Goal: Task Accomplishment & Management: Manage account settings

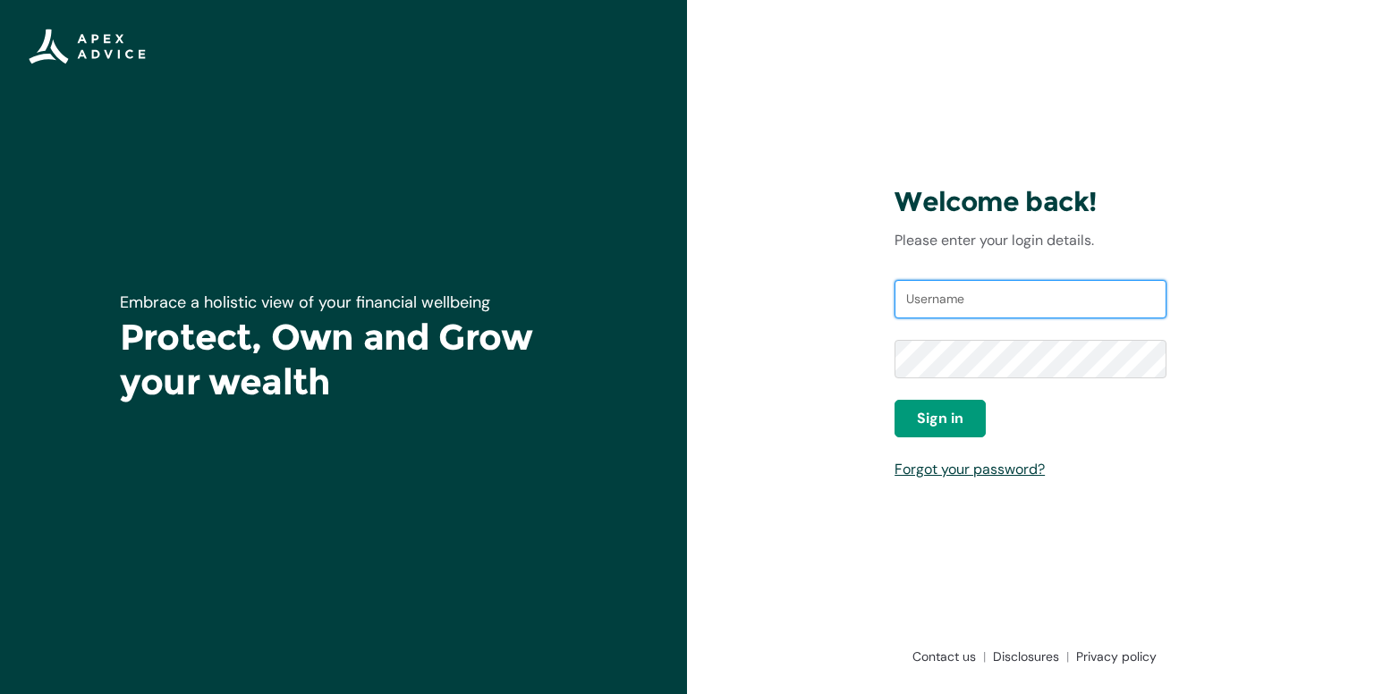
click at [952, 293] on input "Username" at bounding box center [1030, 299] width 272 height 39
type input "[EMAIL_ADDRESS][DOMAIN_NAME]"
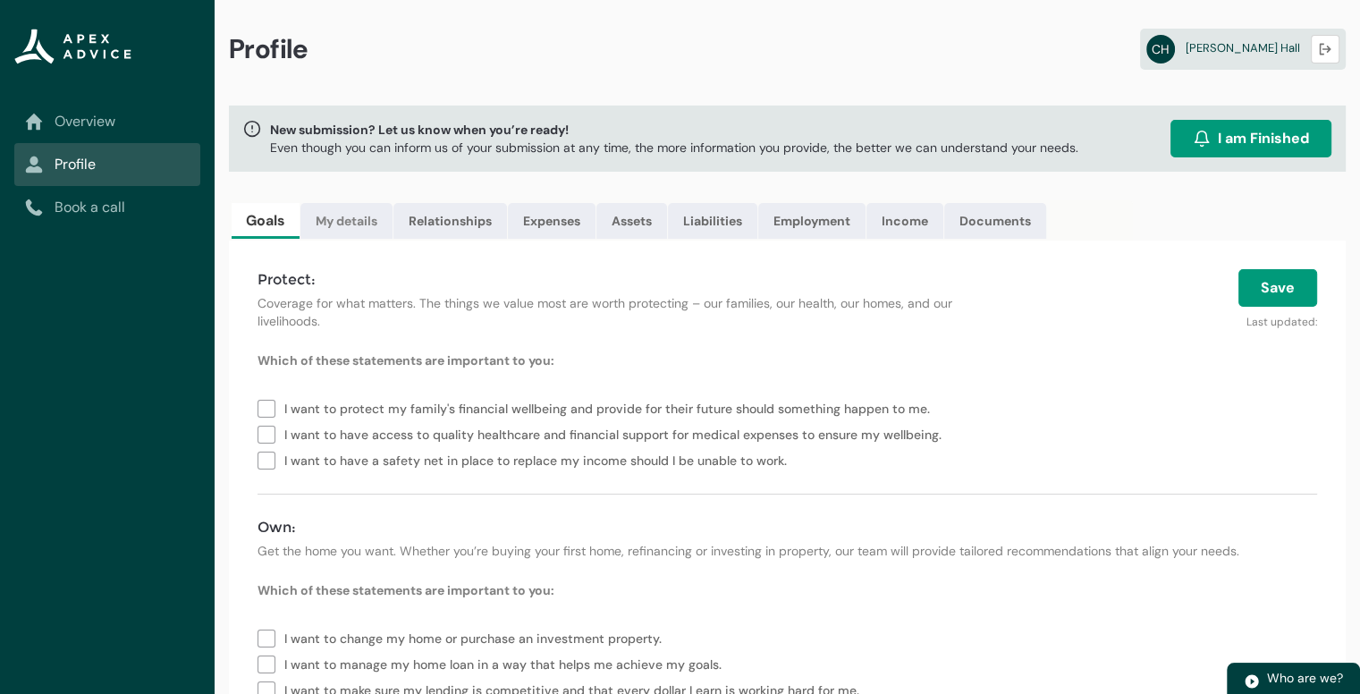
click at [343, 220] on link "My details" at bounding box center [346, 221] width 92 height 36
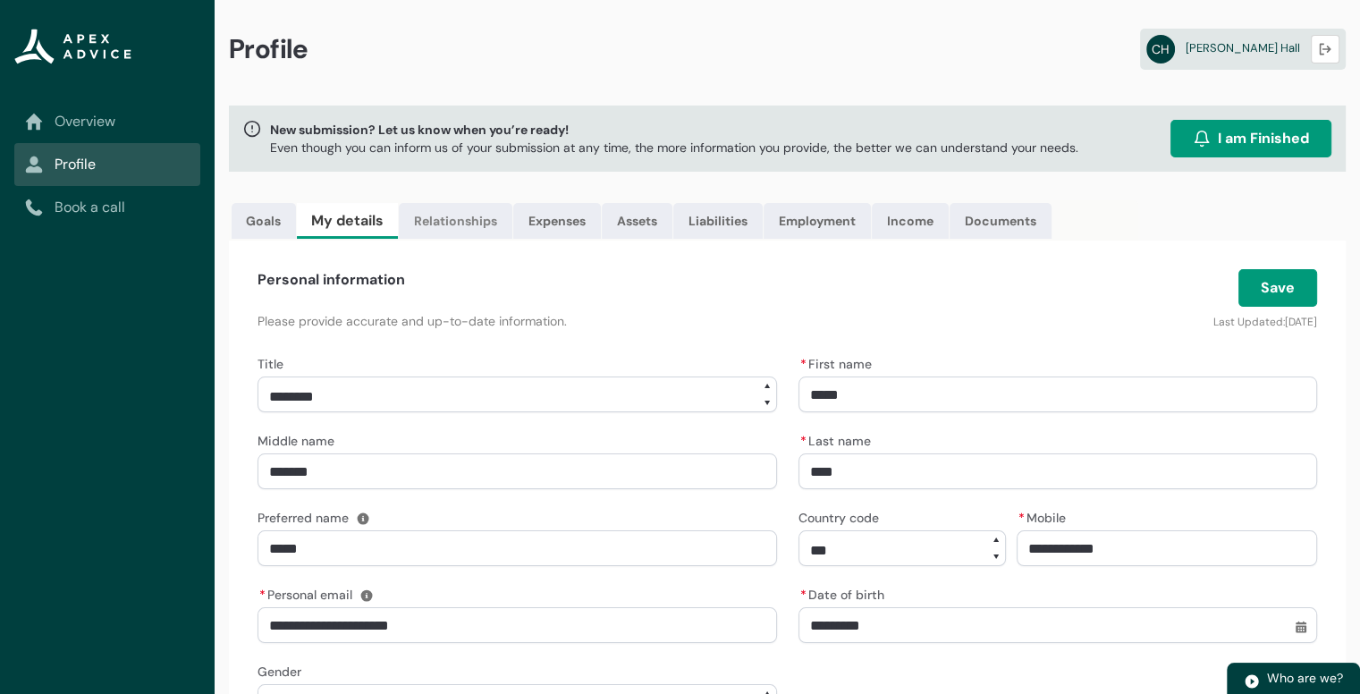
click at [461, 219] on link "Relationships" at bounding box center [456, 221] width 114 height 36
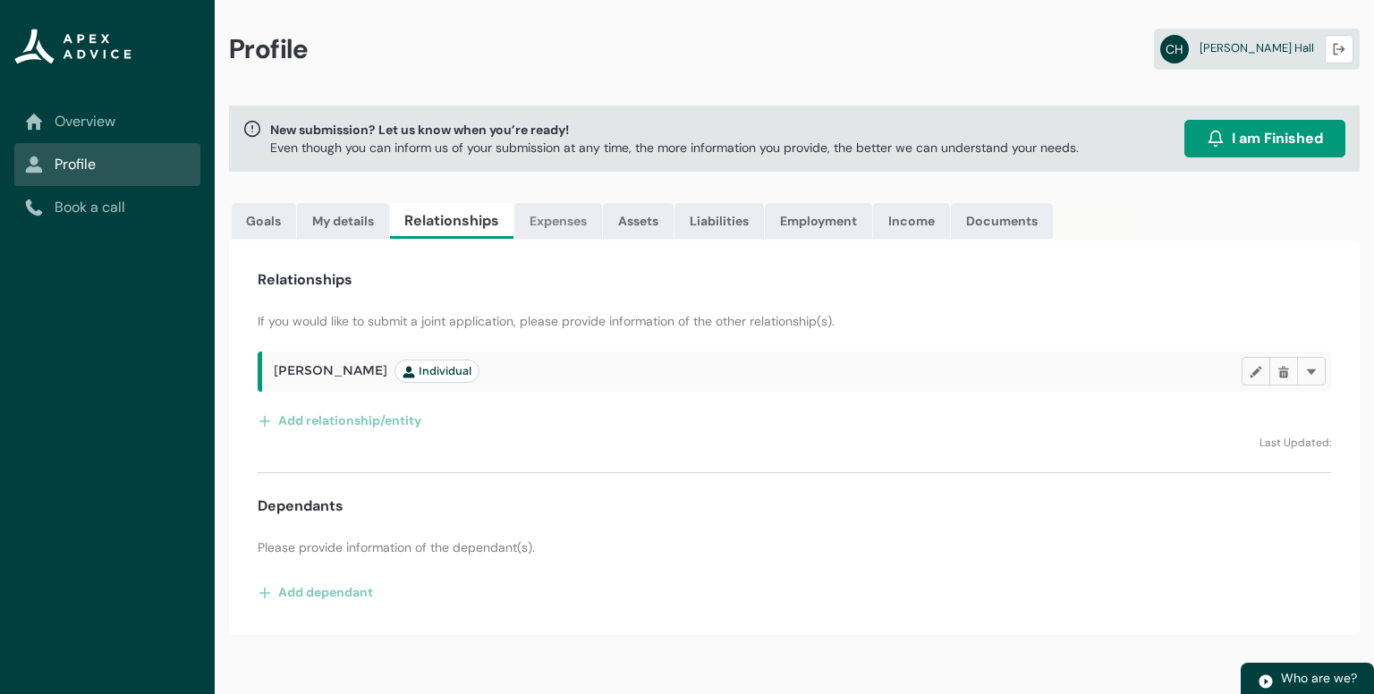
click at [558, 219] on link "Expenses" at bounding box center [558, 221] width 88 height 36
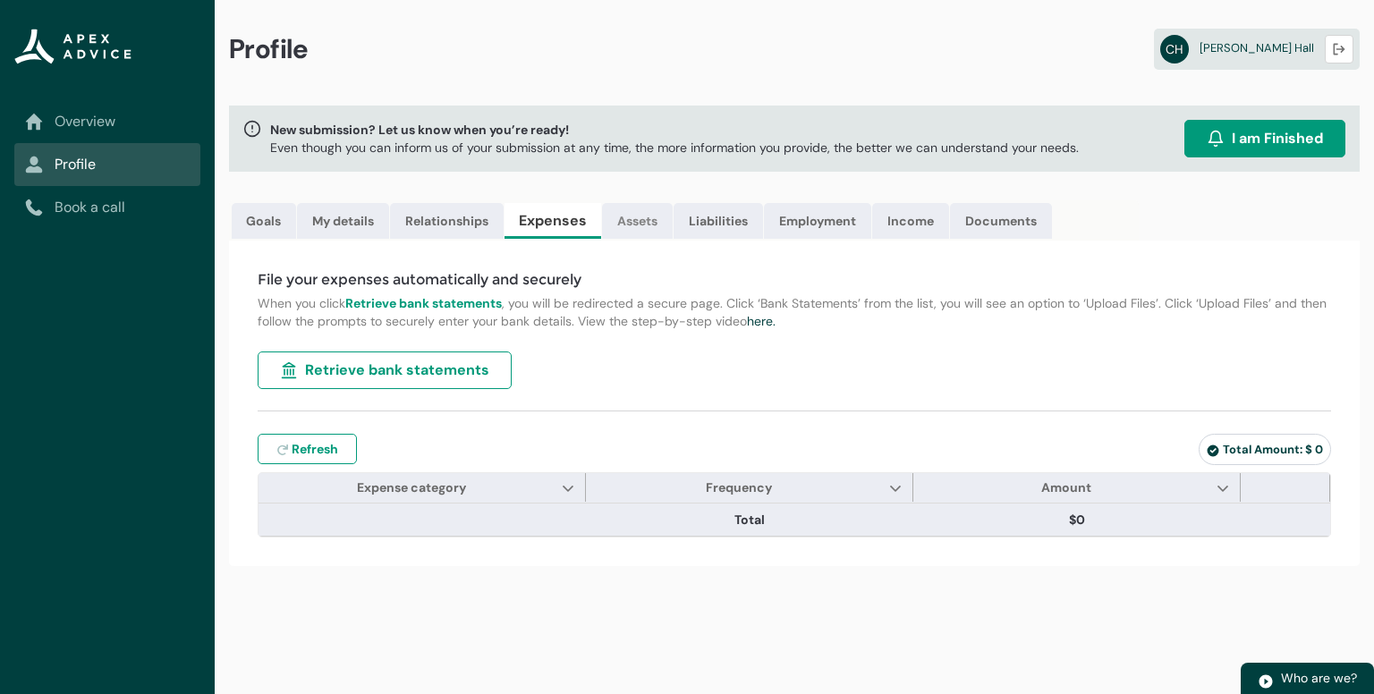
click at [637, 215] on link "Assets" at bounding box center [637, 221] width 71 height 36
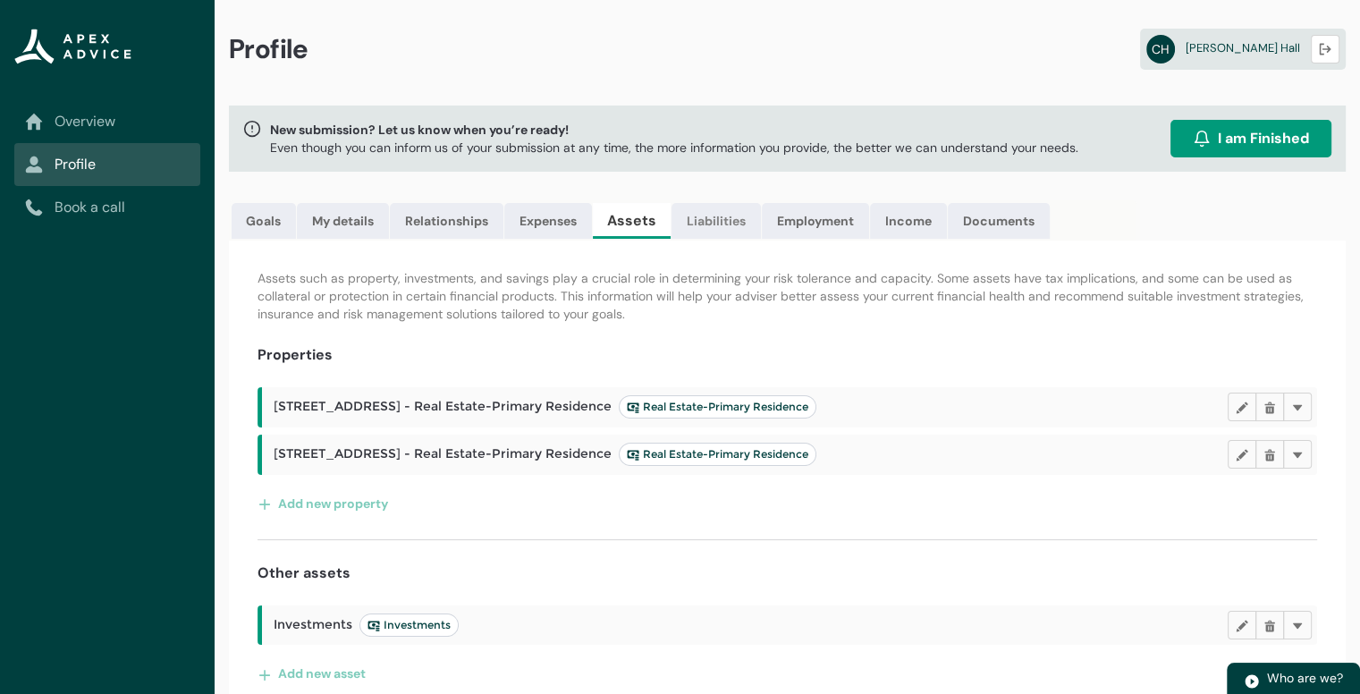
click at [720, 216] on link "Liabilities" at bounding box center [716, 221] width 89 height 36
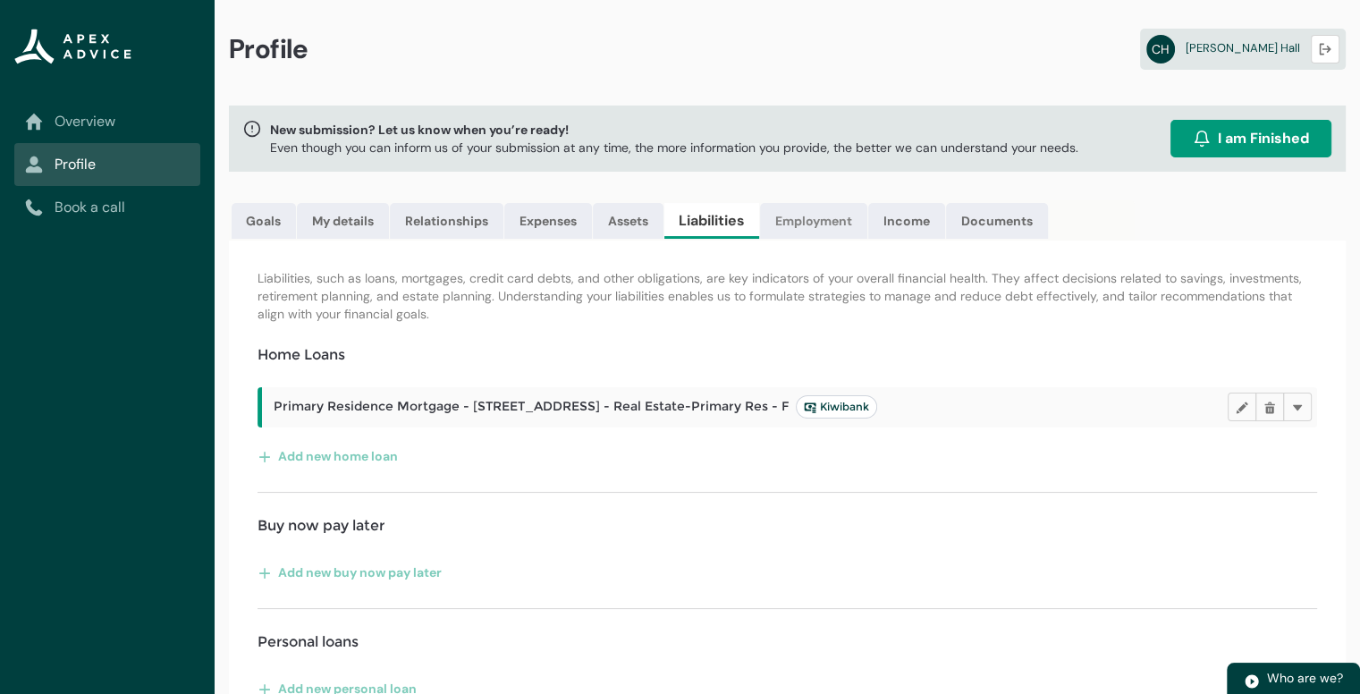
click at [829, 226] on link "Employment" at bounding box center [813, 221] width 107 height 36
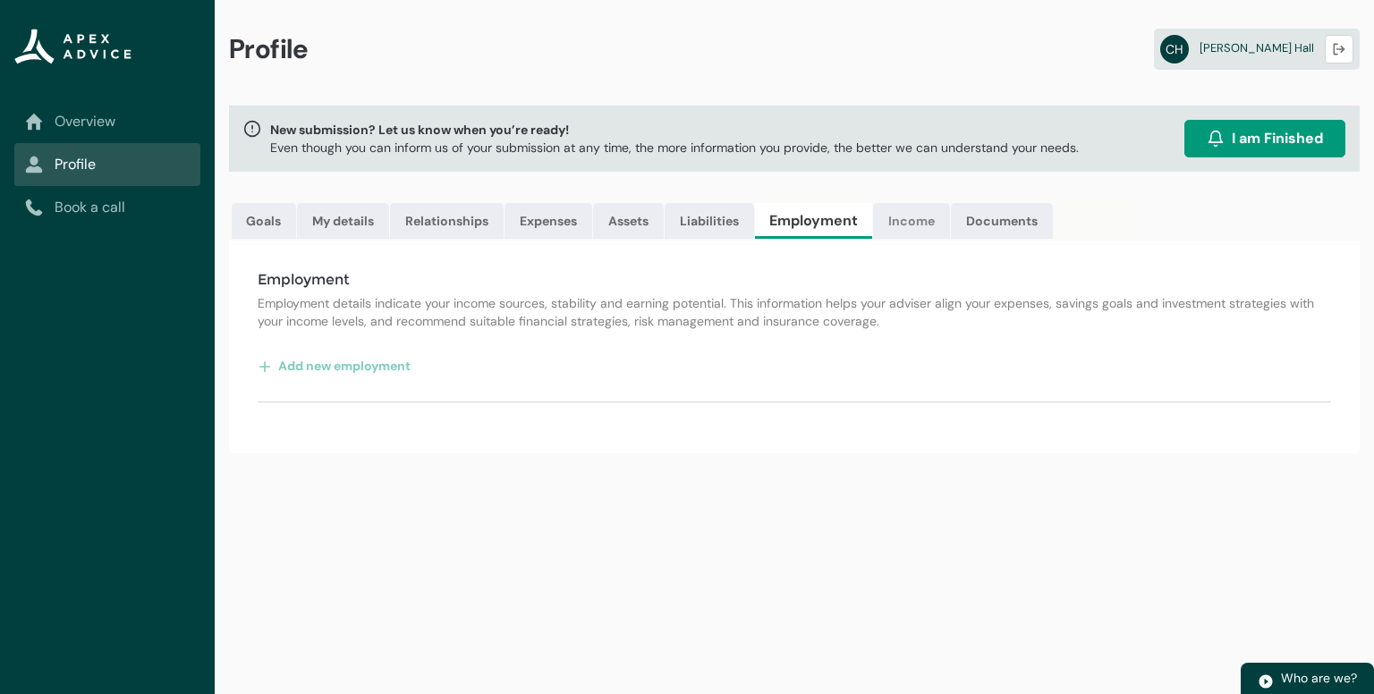
click at [907, 216] on link "Income" at bounding box center [911, 221] width 77 height 36
click at [1003, 218] on link "Documents" at bounding box center [996, 221] width 102 height 36
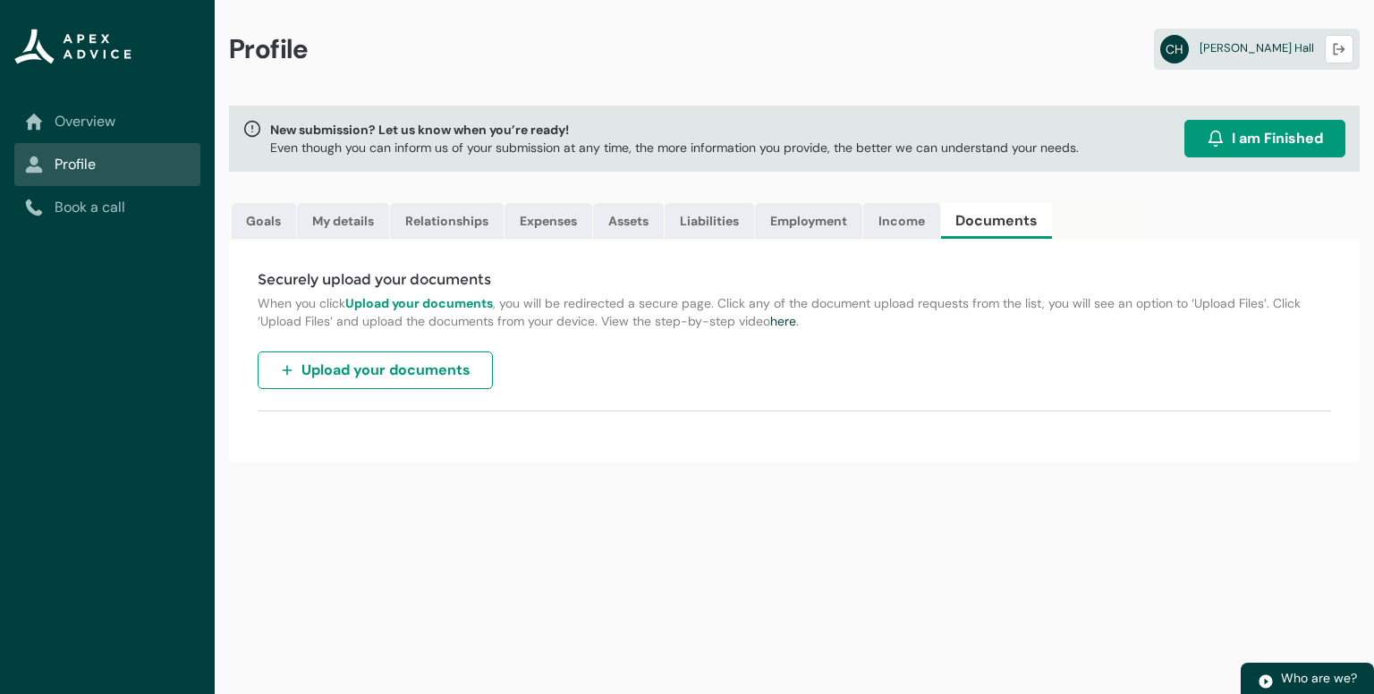
click at [1282, 135] on span "I am Finished" at bounding box center [1276, 138] width 91 height 21
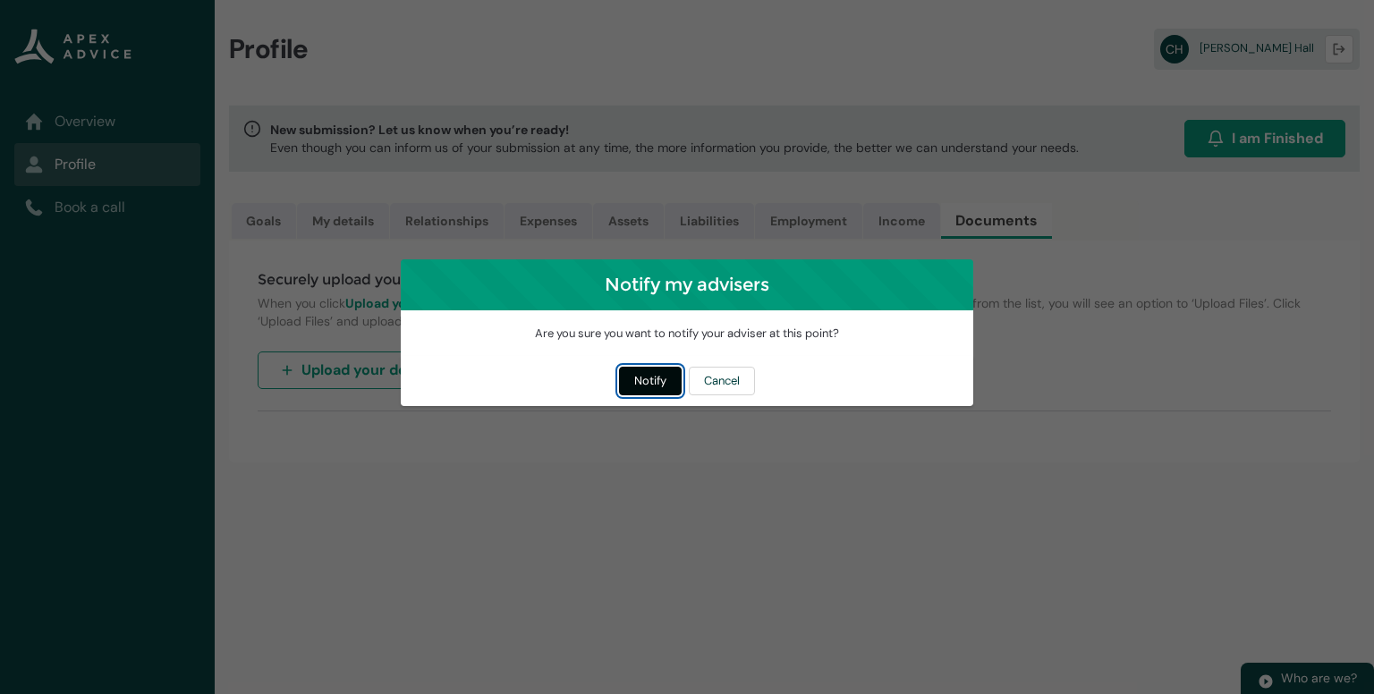
click at [646, 381] on button "Notify" at bounding box center [650, 381] width 63 height 29
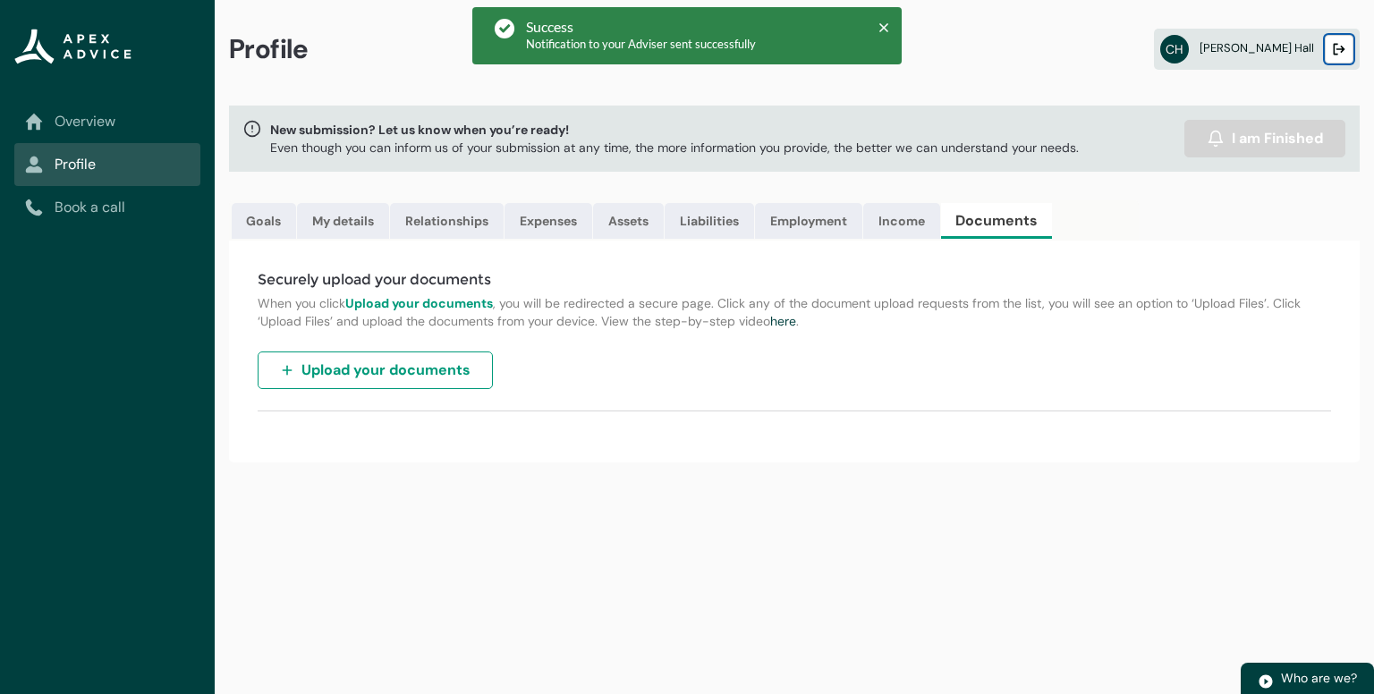
click at [1334, 40] on button "Logout" at bounding box center [1338, 49] width 29 height 29
